Goal: Task Accomplishment & Management: Use online tool/utility

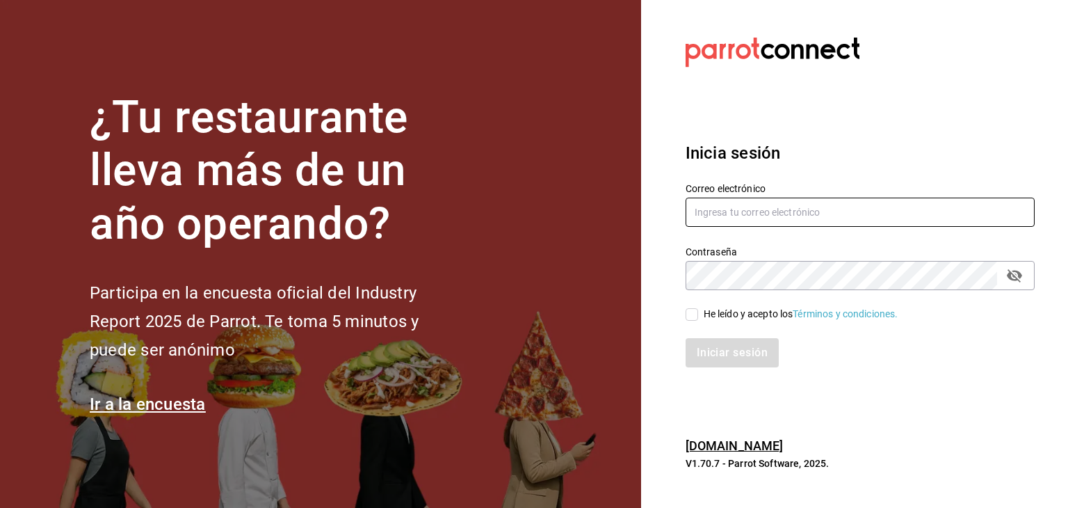
click at [737, 224] on input "text" at bounding box center [860, 212] width 349 height 29
type input "[EMAIL_ADDRESS][PERSON_NAME][PERSON_NAME][DOMAIN_NAME]"
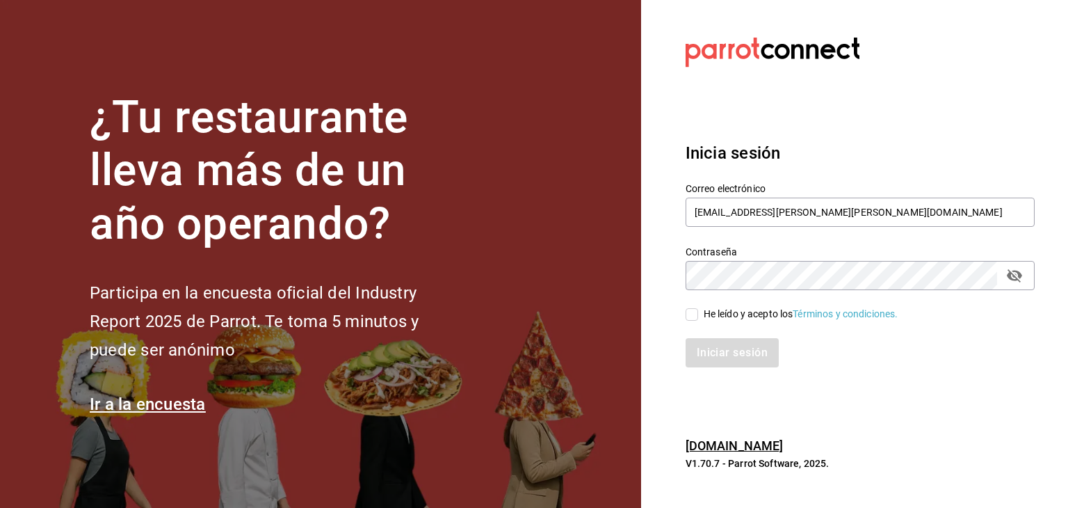
click at [696, 314] on input "He leído y acepto los Términos y condiciones." at bounding box center [692, 314] width 13 height 13
checkbox input "true"
click at [714, 351] on button "Iniciar sesión" at bounding box center [733, 352] width 95 height 29
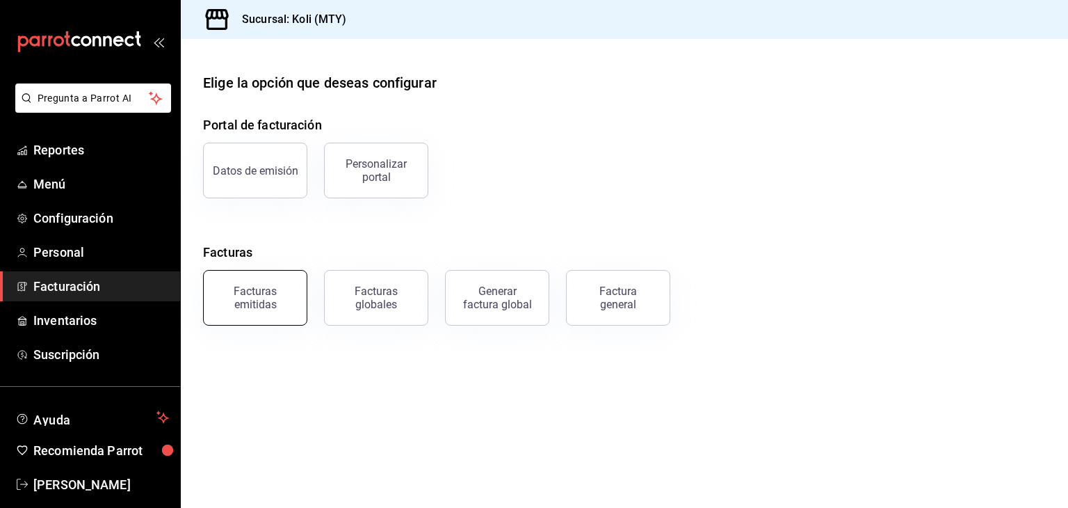
click at [234, 287] on div "Facturas emitidas" at bounding box center [255, 297] width 86 height 26
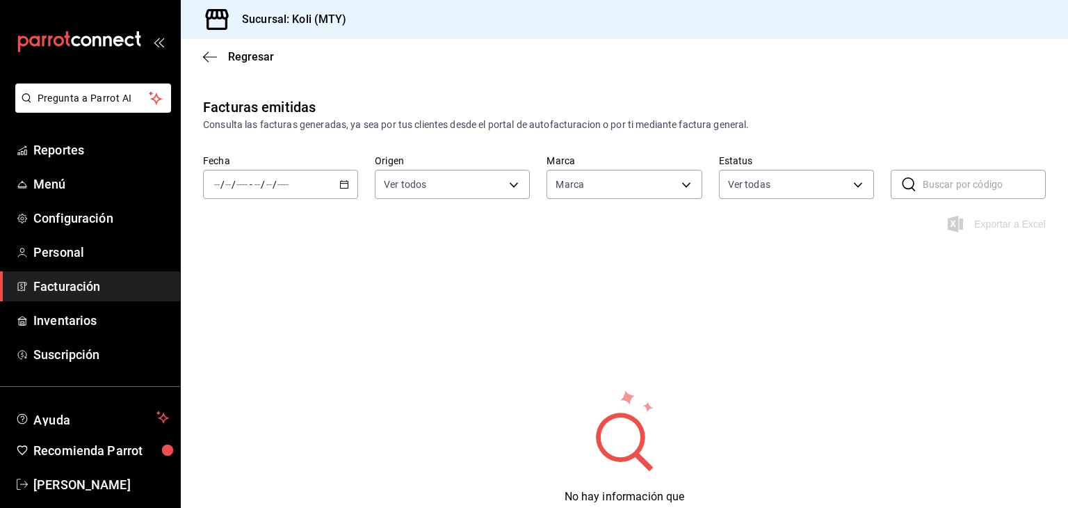
type input "d0121fda-d2d9-471b-a553-6c3ebe72ecf1"
click at [600, 337] on div "Facturas emitidas Consulta las facturas generadas, ya sea por tus clientes desd…" at bounding box center [625, 337] width 888 height 481
click at [290, 191] on div "/ / - / /" at bounding box center [280, 184] width 155 height 29
click at [259, 223] on span "Hoy" at bounding box center [269, 226] width 108 height 15
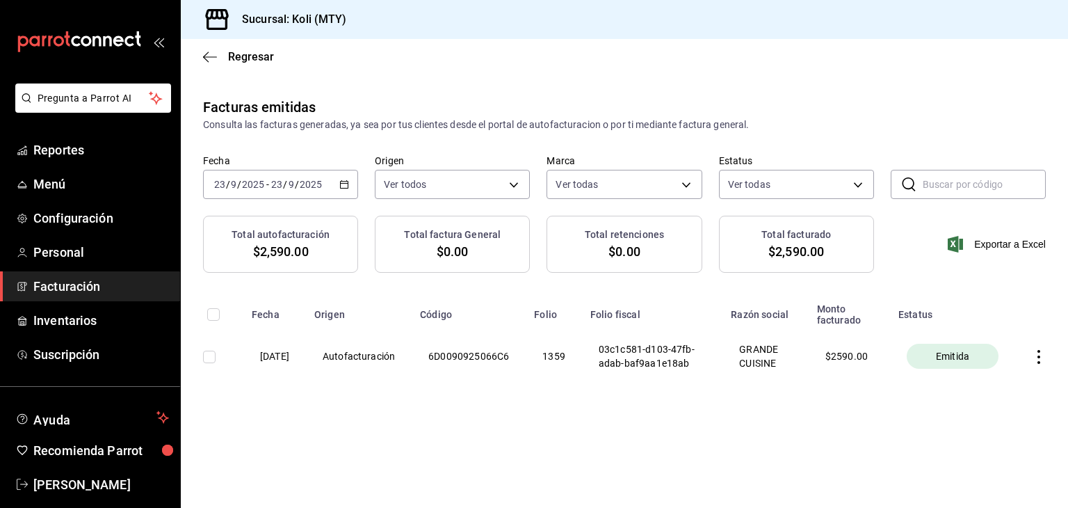
click at [1043, 364] on icon "button" at bounding box center [1039, 357] width 14 height 14
click at [933, 484] on div at bounding box center [534, 254] width 1068 height 508
click at [641, 81] on main "Regresar Facturas emitidas Consulta las facturas generadas, ya sea por tus clie…" at bounding box center [625, 273] width 888 height 469
